Goal: Task Accomplishment & Management: Complete application form

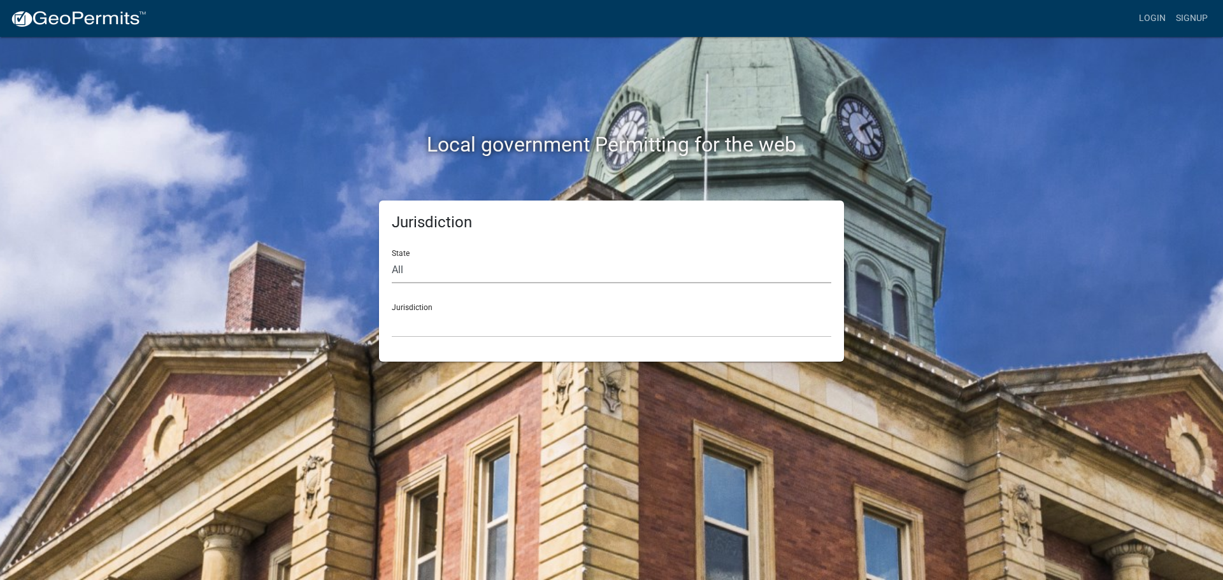
click at [408, 269] on select "All [US_STATE] [US_STATE] [US_STATE] [US_STATE] [US_STATE] [US_STATE] [US_STATE…" at bounding box center [611, 270] width 439 height 26
select select "[US_STATE]"
click at [392, 257] on select "All [US_STATE] [US_STATE] [US_STATE] [US_STATE] [US_STATE] [US_STATE] [US_STATE…" at bounding box center [611, 270] width 439 height 26
click at [416, 323] on select "[GEOGRAPHIC_DATA], [US_STATE][PERSON_NAME][GEOGRAPHIC_DATA], [US_STATE][PERSON_…" at bounding box center [611, 324] width 439 height 26
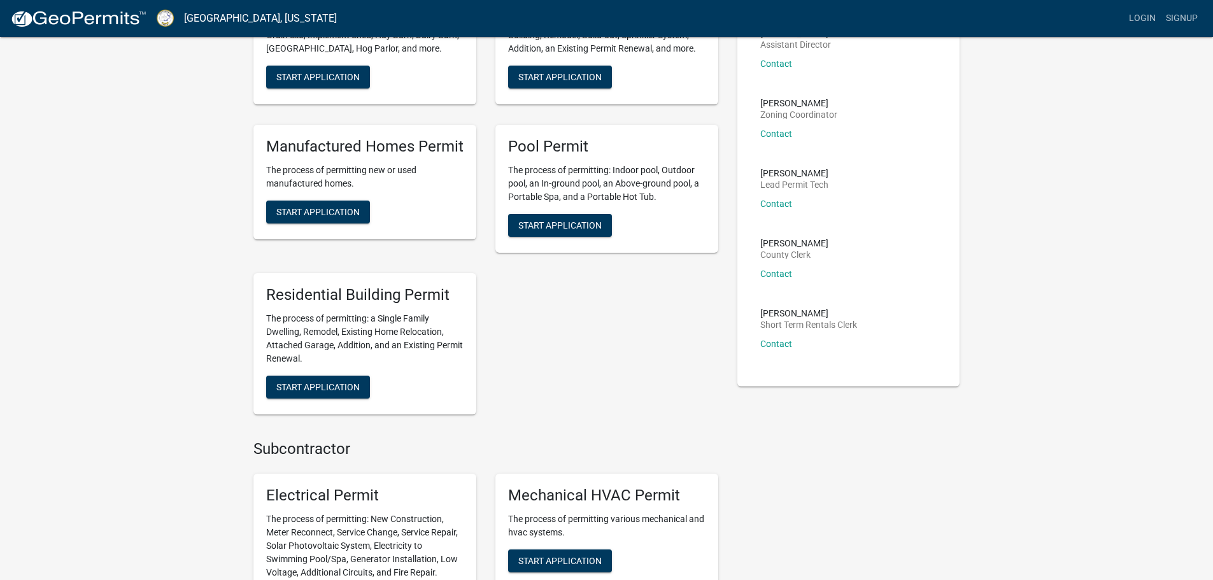
scroll to position [191, 0]
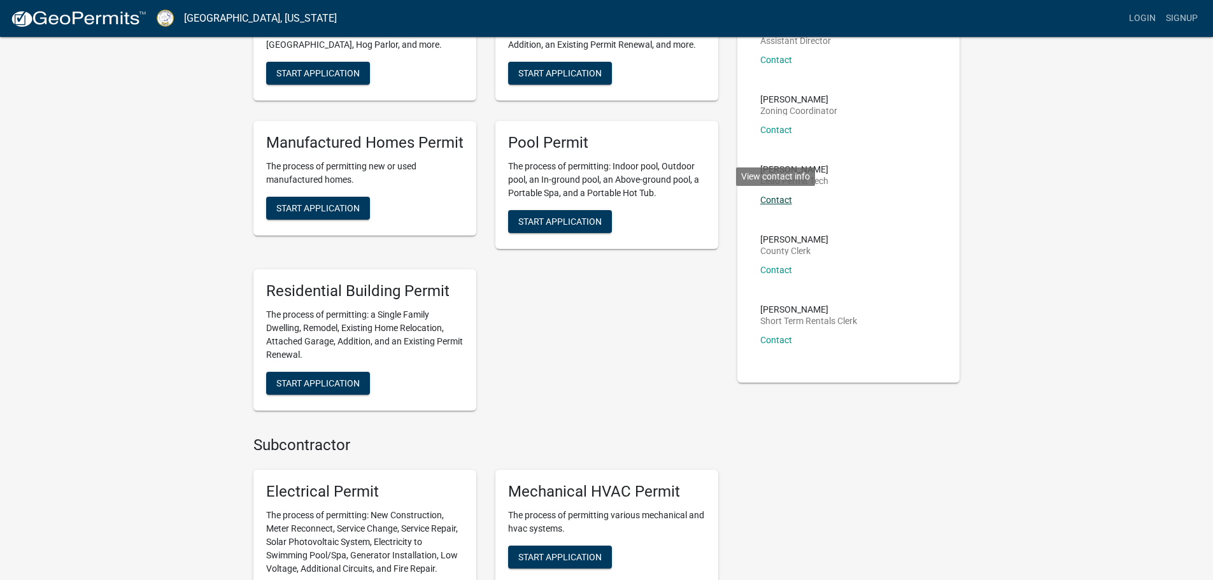
click at [774, 199] on link "Contact" at bounding box center [776, 200] width 32 height 10
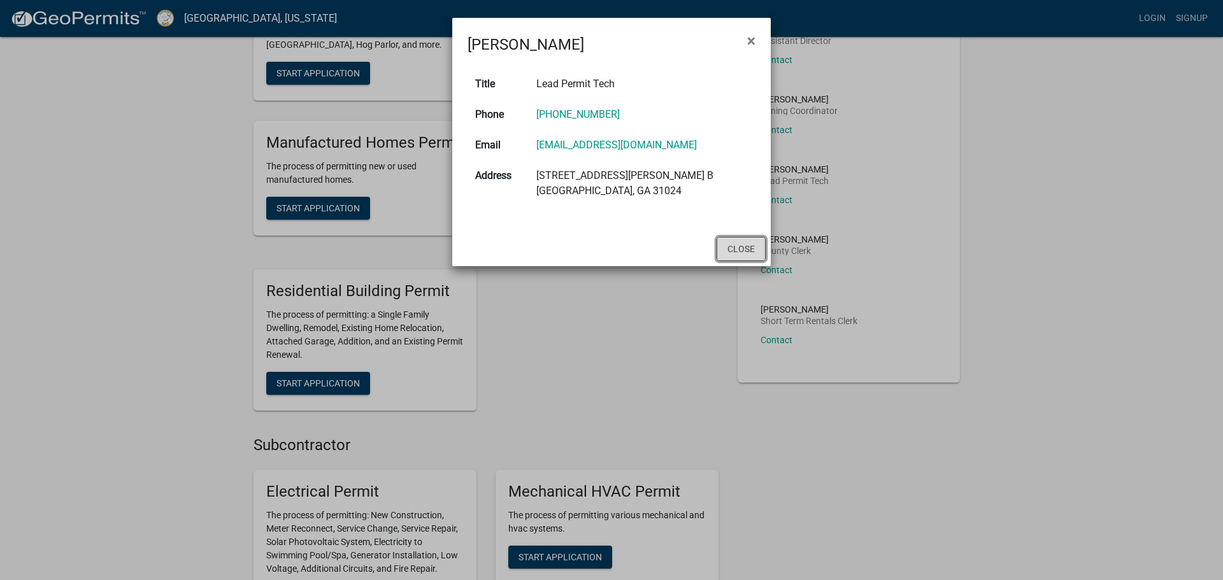
click at [729, 247] on button "Close" at bounding box center [741, 249] width 49 height 24
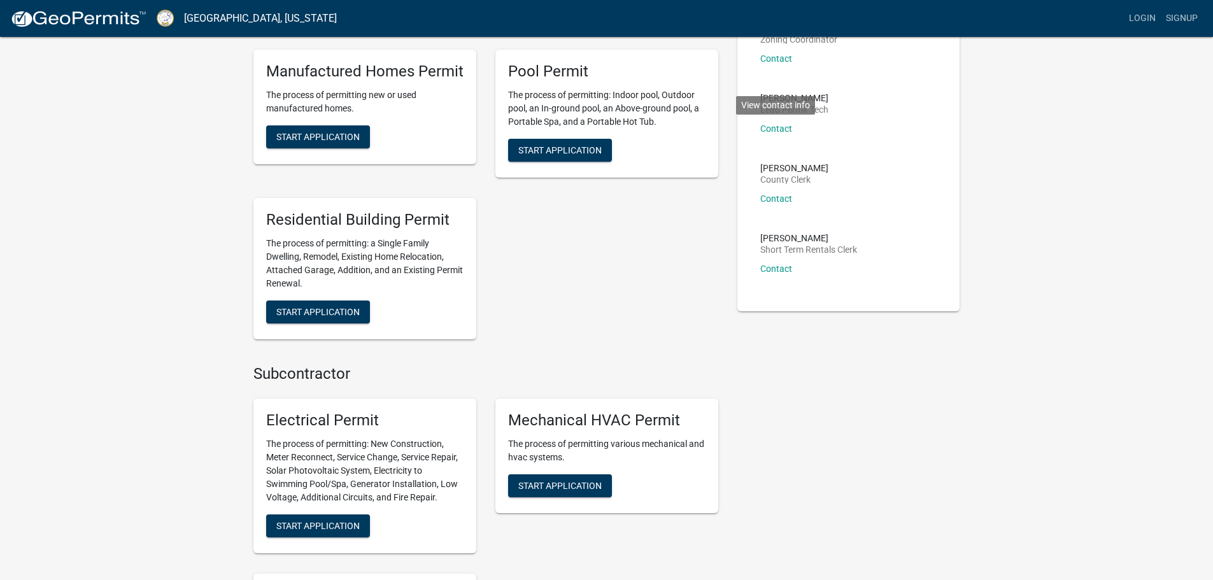
scroll to position [255, 0]
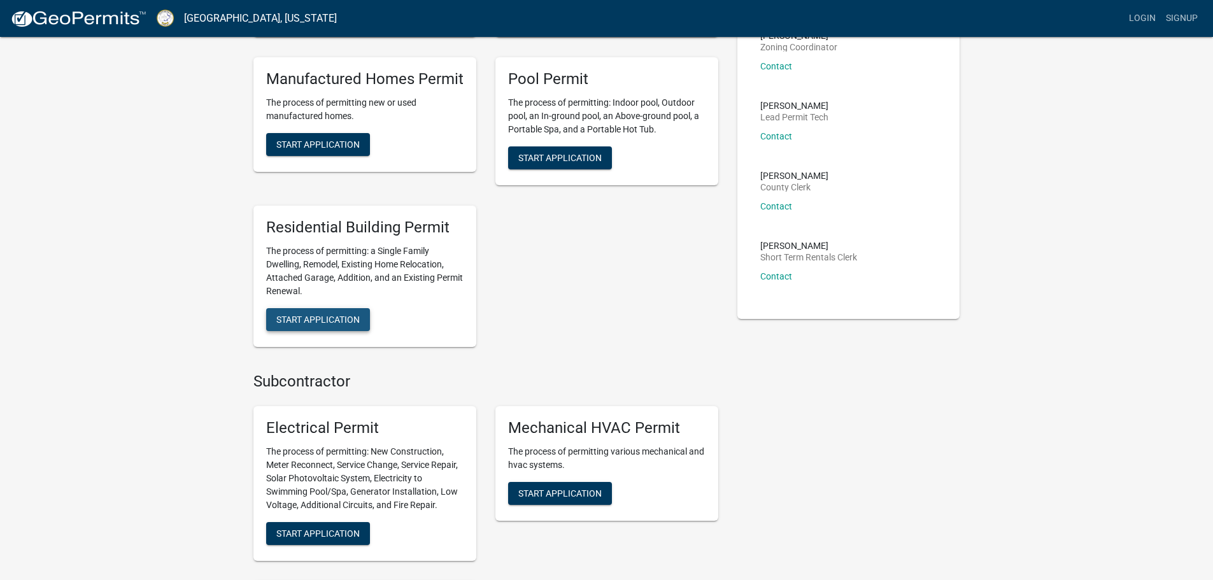
click at [327, 322] on span "Start Application" at bounding box center [317, 319] width 83 height 10
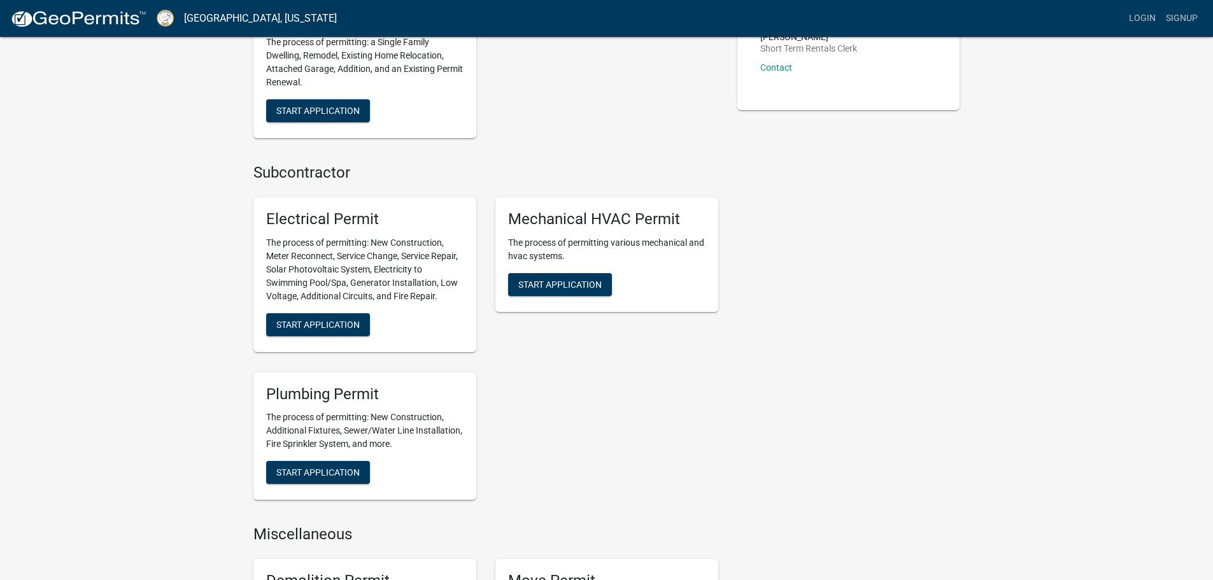
scroll to position [446, 0]
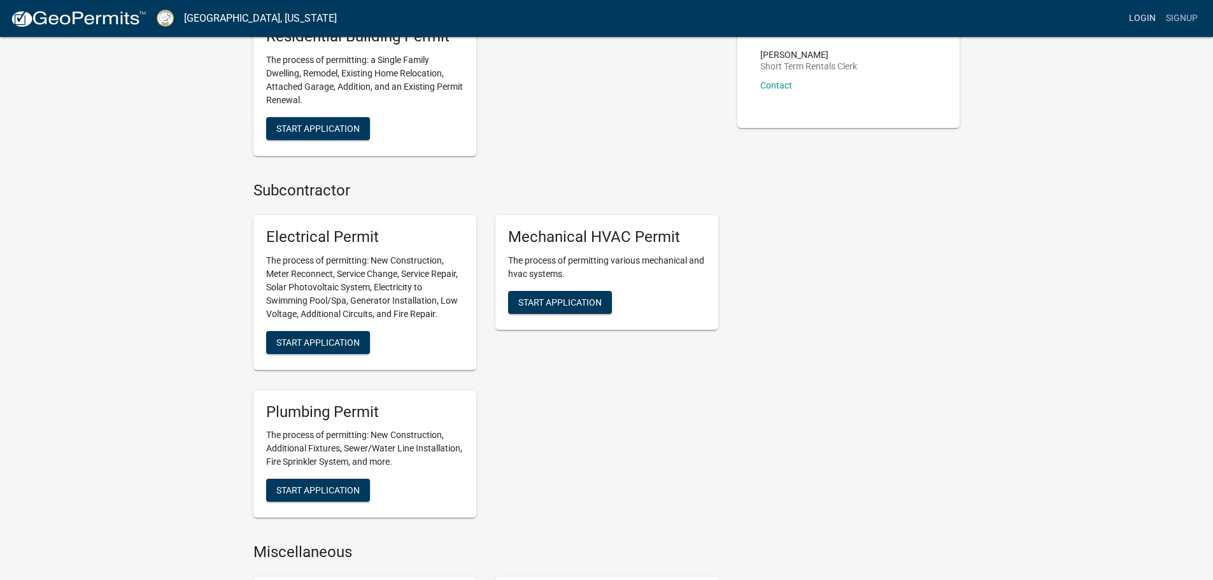
click at [1142, 17] on link "Login" at bounding box center [1142, 18] width 37 height 24
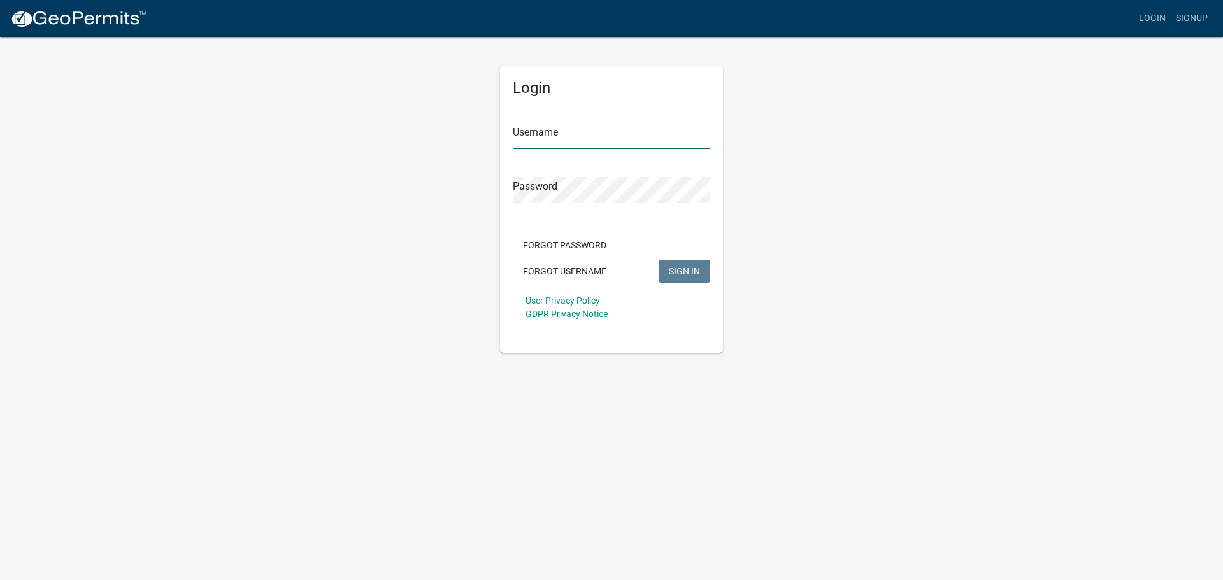
type input "AltonLundin"
click at [678, 271] on span "SIGN IN" at bounding box center [684, 271] width 31 height 10
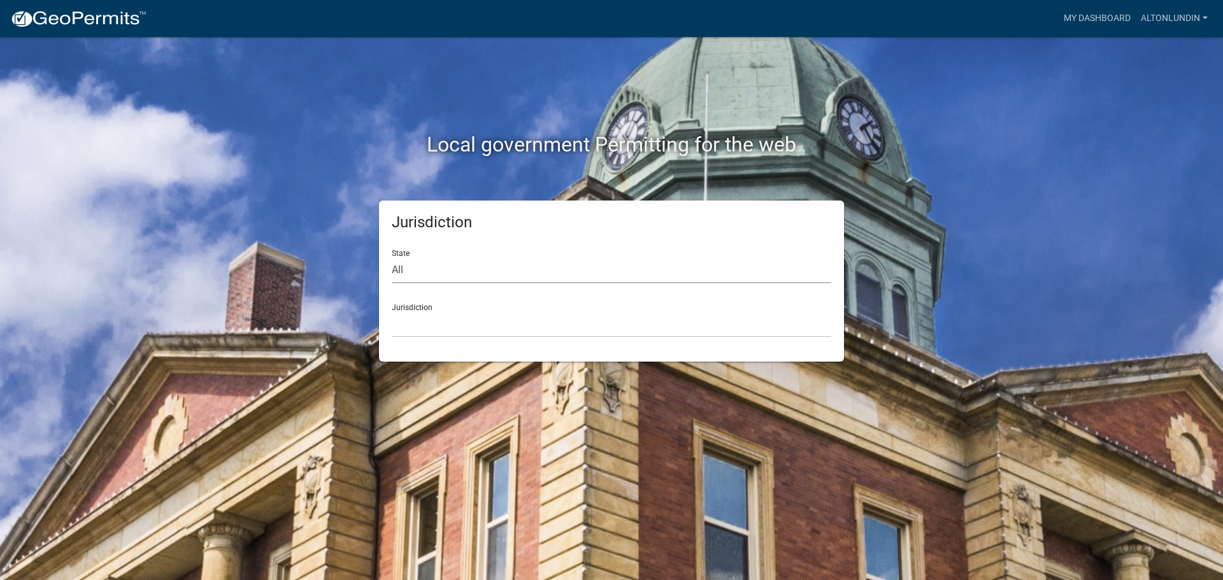
click at [424, 270] on select "All [US_STATE] [US_STATE] [US_STATE] [US_STATE] [US_STATE] [US_STATE] [US_STATE…" at bounding box center [611, 270] width 439 height 26
select select "[US_STATE]"
click at [392, 257] on select "All [US_STATE] [US_STATE] [US_STATE] [US_STATE] [US_STATE] [US_STATE] [US_STATE…" at bounding box center [611, 270] width 439 height 26
click at [411, 331] on select "[GEOGRAPHIC_DATA], [US_STATE][PERSON_NAME][GEOGRAPHIC_DATA], [US_STATE][PERSON_…" at bounding box center [611, 324] width 439 height 26
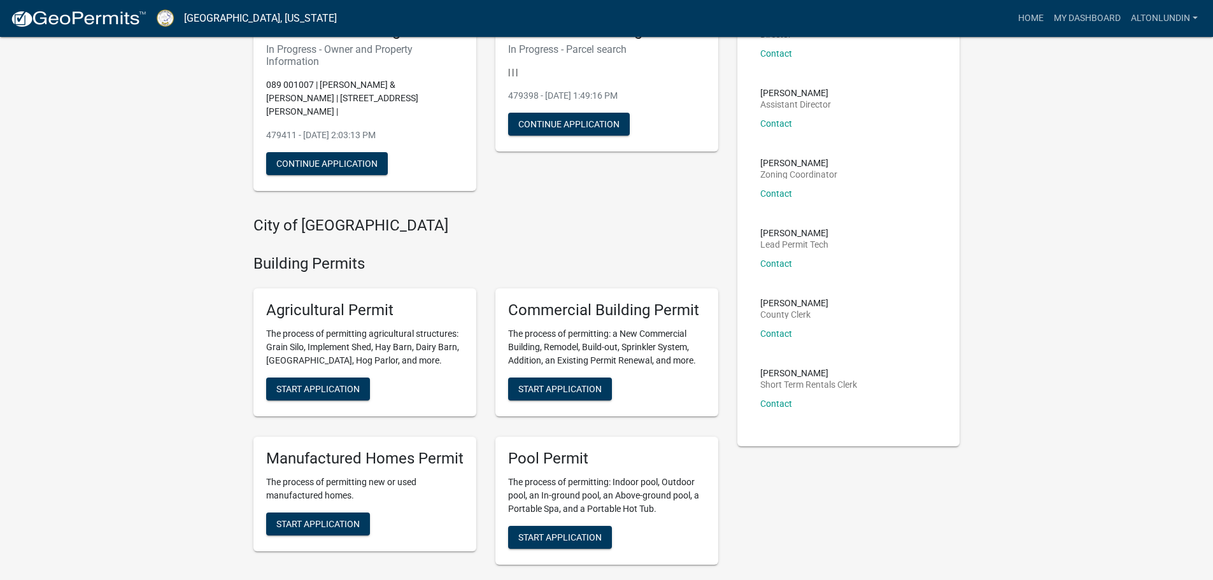
scroll to position [191, 0]
